Goal: Find specific page/section: Find specific page/section

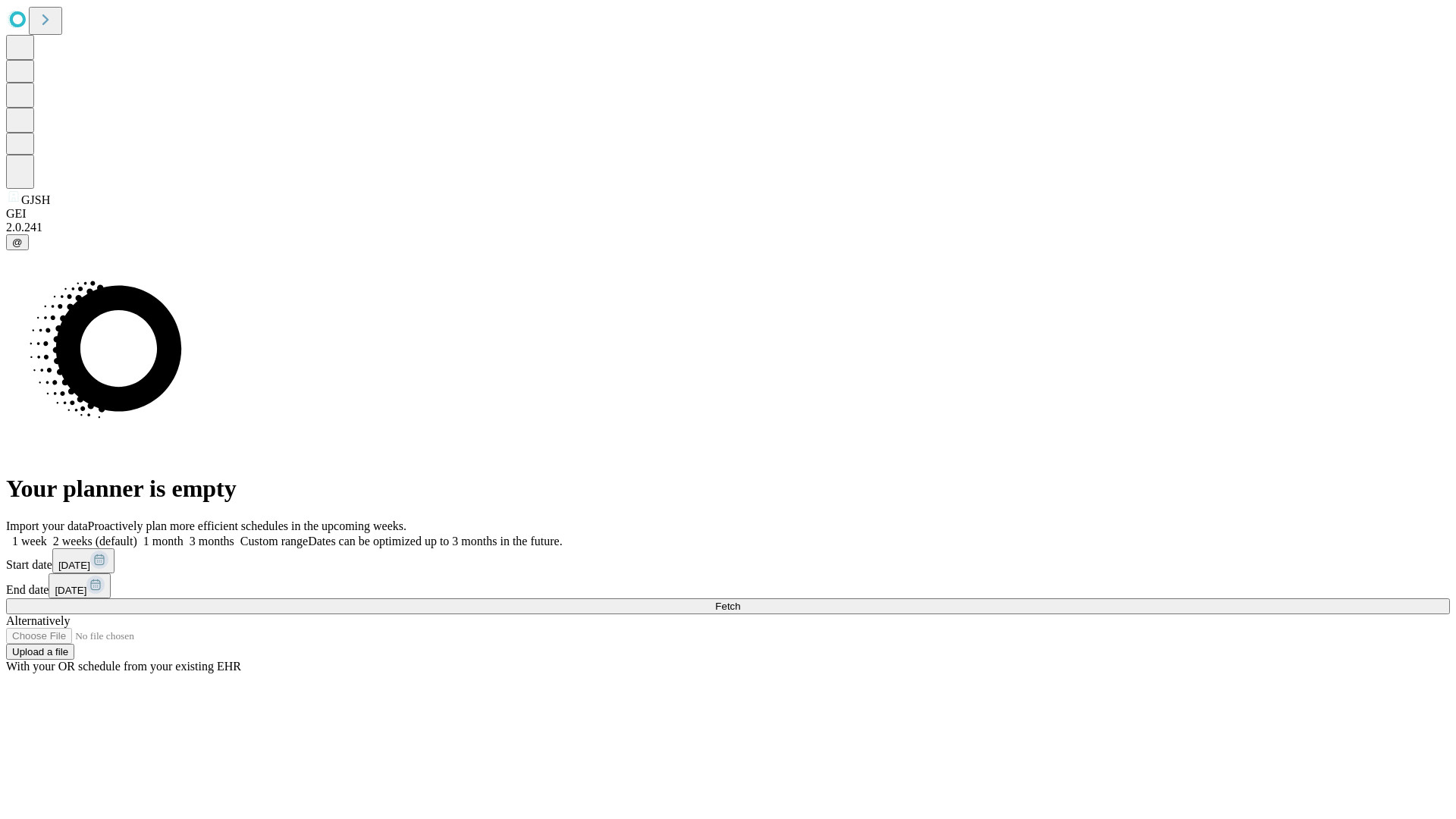
click at [740, 601] on span "Fetch" at bounding box center [727, 606] width 25 height 11
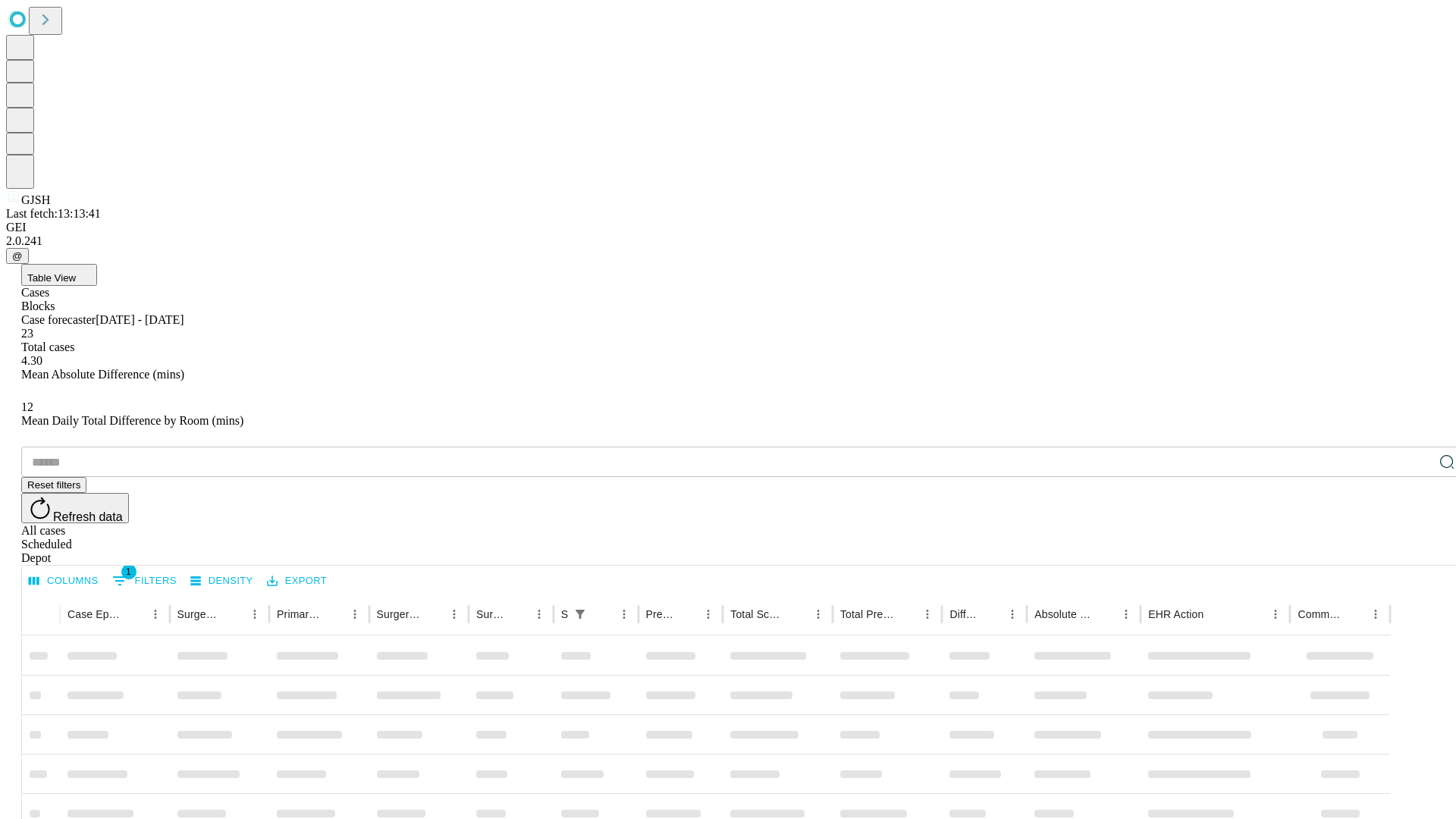
click at [1416, 552] on div "Depot" at bounding box center [743, 559] width 1443 height 14
